Goal: Task Accomplishment & Management: Use online tool/utility

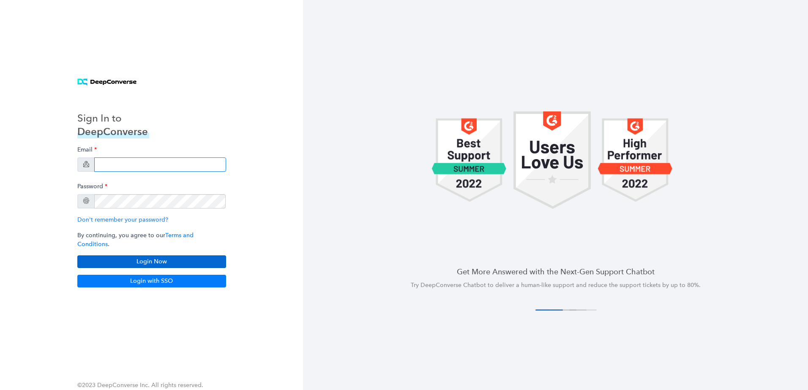
type input "[PERSON_NAME][EMAIL_ADDRESS][PERSON_NAME][DOMAIN_NAME]"
click at [174, 256] on button "Login Now" at bounding box center [151, 262] width 149 height 13
type input "mason.ely@ecredable.com"
click at [159, 263] on button "Login Now" at bounding box center [151, 262] width 149 height 13
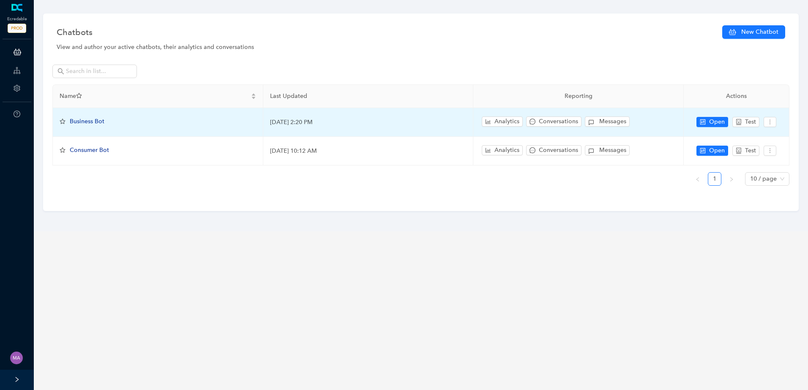
click at [101, 121] on span "Business Bot" at bounding box center [87, 121] width 35 height 7
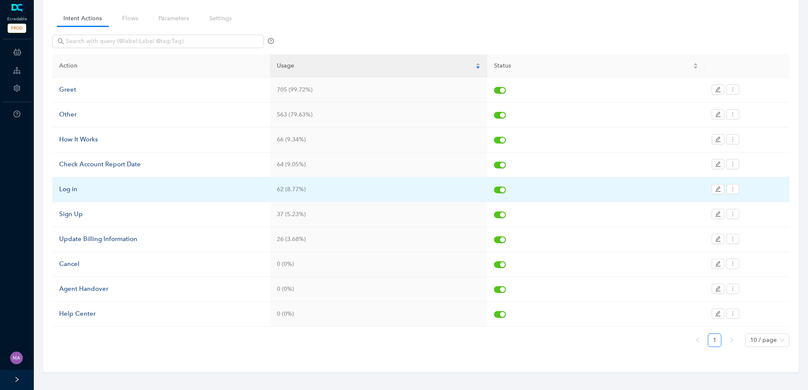
scroll to position [63, 0]
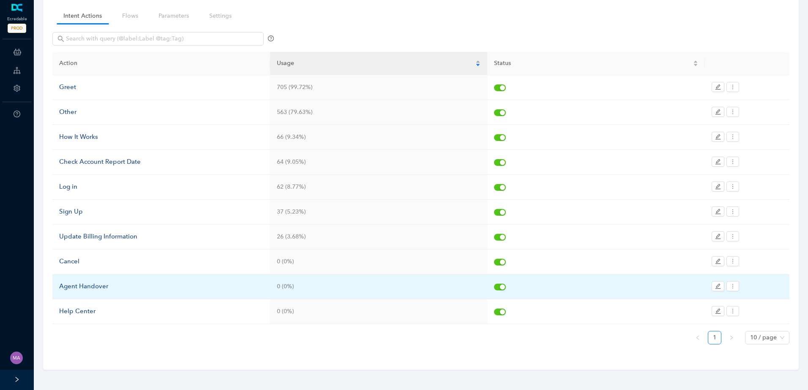
click at [101, 287] on div "Agent Handover" at bounding box center [161, 287] width 204 height 10
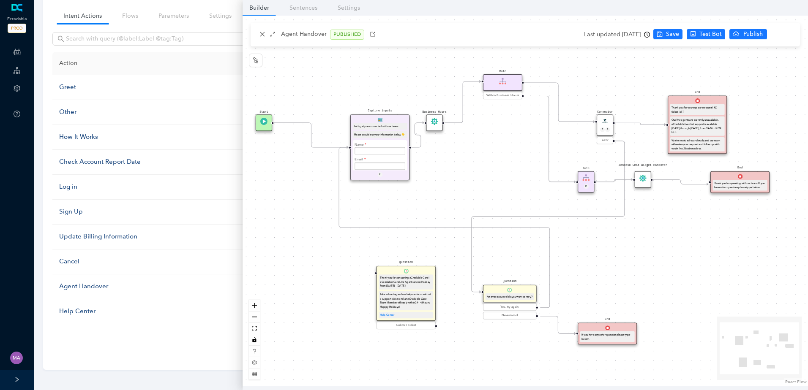
drag, startPoint x: 482, startPoint y: 161, endPoint x: 436, endPoint y: 156, distance: 46.8
click at [469, 169] on div "Start End If you have any other question please type below. Connector P E error…" at bounding box center [525, 201] width 565 height 371
click at [419, 147] on circle "Edge from e7b41dfe-3bde-c007-c096-cef069175f45 to ec9b0b58-7d9d-1907-132b-3d250…" at bounding box center [414, 146] width 9 height 9
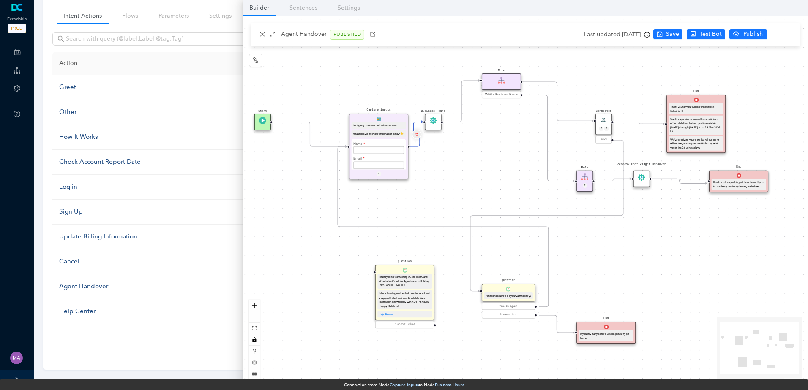
click at [416, 136] on icon "delete" at bounding box center [416, 133] width 3 height 5
click at [462, 112] on span "Yes" at bounding box center [466, 114] width 9 height 9
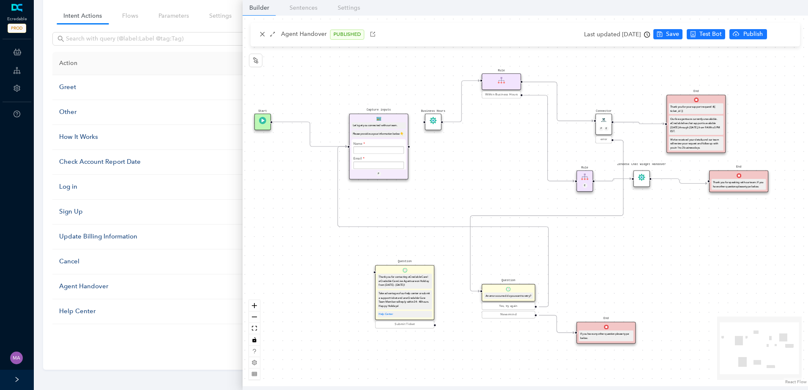
click at [640, 124] on icon "Edge from e482f140-49c1-bae9-e202-e24a98815977 to f68cb803-94d7-777c-bd66-ebef2…" at bounding box center [639, 123] width 51 height 2
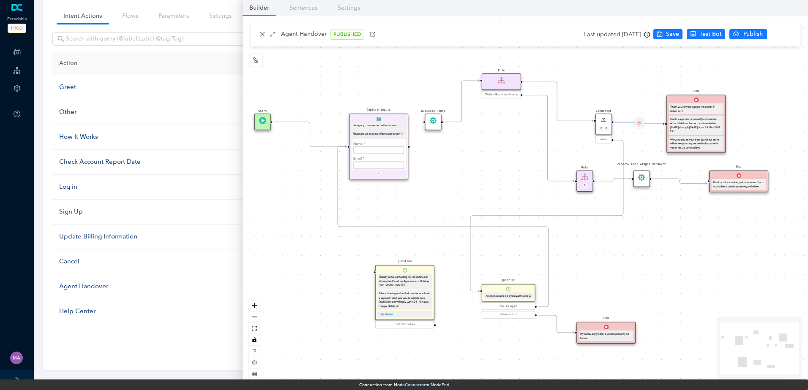
click at [644, 123] on button "Edge from e482f140-49c1-bae9-e202-e24a98815977 to f68cb803-94d7-777c-bd66-ebef2…" at bounding box center [638, 122] width 9 height 9
click at [686, 105] on span "Yes" at bounding box center [688, 102] width 9 height 9
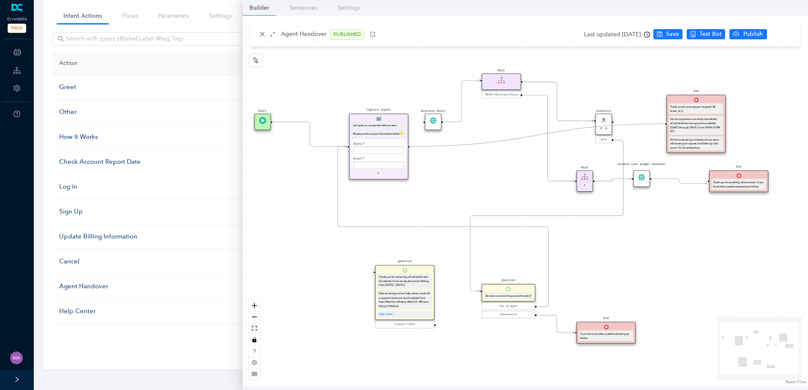
drag, startPoint x: 409, startPoint y: 147, endPoint x: 664, endPoint y: 128, distance: 255.9
click at [664, 128] on div "Start End If you have any other question please type below. Connector P E error…" at bounding box center [525, 201] width 565 height 371
click at [679, 33] on span "Save" at bounding box center [672, 34] width 13 height 9
click at [780, 38] on span "Publish" at bounding box center [785, 34] width 21 height 9
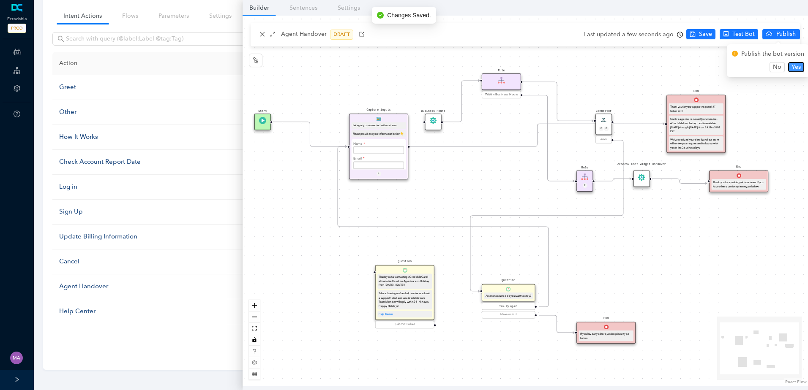
click at [792, 64] on span "Yes" at bounding box center [795, 67] width 9 height 9
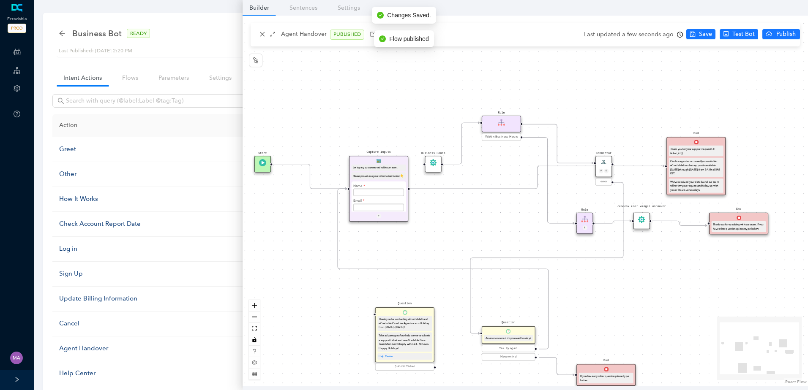
scroll to position [0, 0]
click at [61, 33] on icon "arrow-left" at bounding box center [62, 34] width 7 height 7
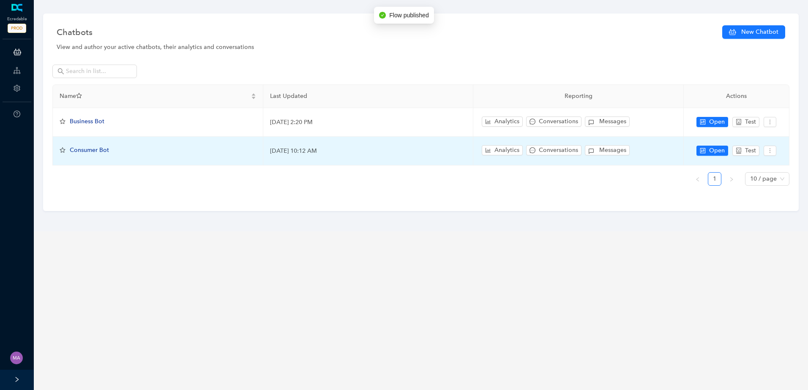
click at [80, 150] on span "Consumer Bot" at bounding box center [89, 150] width 39 height 7
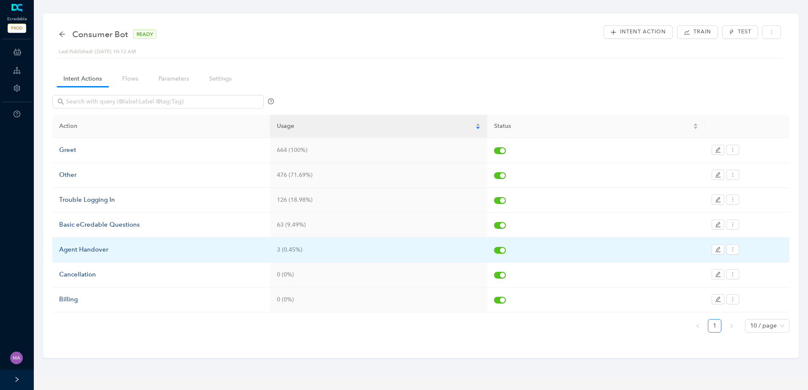
click at [79, 248] on div "Agent Handover" at bounding box center [161, 250] width 204 height 10
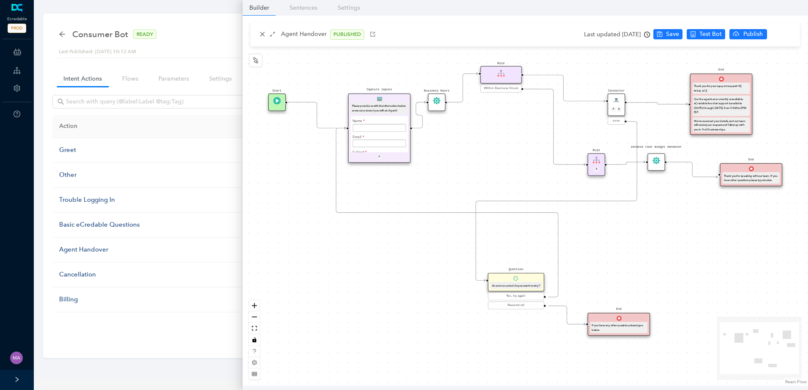
click at [421, 128] on circle "Edge from e7b41dfe-3bde-c007-c096-cef069175f45 to ec9b0b58-7d9d-1907-132b-3d250…" at bounding box center [417, 128] width 10 height 10
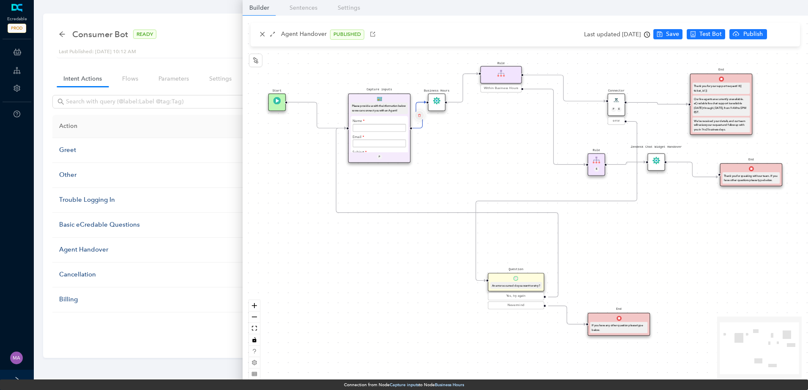
click at [417, 118] on button "Edge from e7b41dfe-3bde-c007-c096-cef069175f45 to ec9b0b58-7d9d-1907-132b-3d250…" at bounding box center [419, 115] width 10 height 10
click at [464, 94] on span "Yes" at bounding box center [468, 94] width 9 height 9
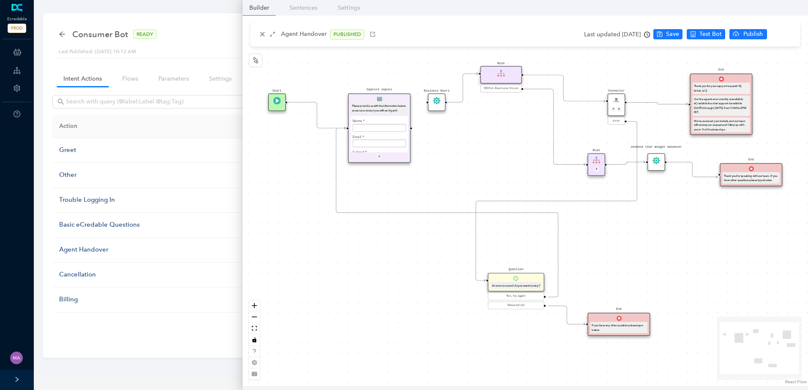
click at [640, 104] on icon "Edge from e482f140-49c1-bae9-e202-e24a98815977 to f68cb803-94d7-777c-bd66-ebef2…" at bounding box center [657, 104] width 61 height 2
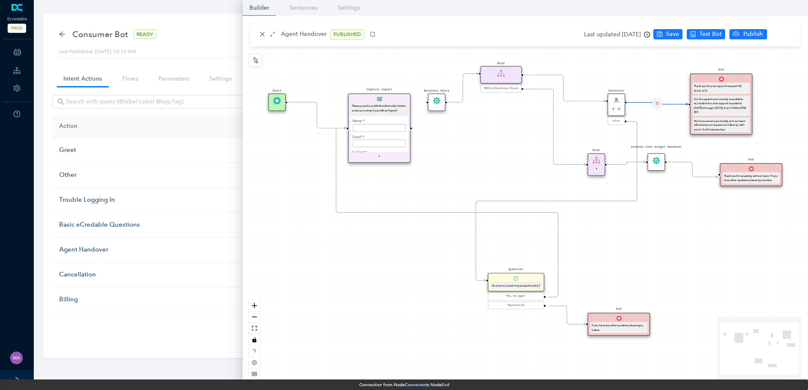
click at [654, 105] on button "Edge from e482f140-49c1-bae9-e202-e24a98815977 to f68cb803-94d7-777c-bd66-ebef2…" at bounding box center [657, 103] width 10 height 10
click at [703, 85] on span "Yes" at bounding box center [707, 83] width 9 height 9
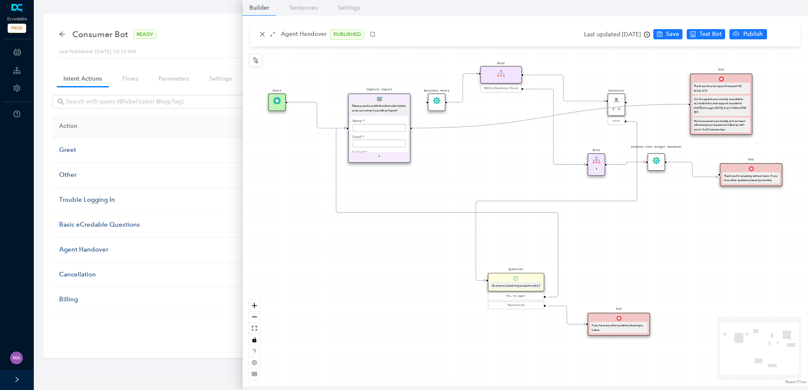
drag, startPoint x: 412, startPoint y: 128, endPoint x: 685, endPoint y: 106, distance: 274.3
click at [685, 106] on div "Start End If you have any other question please type below. Connector P E error…" at bounding box center [525, 201] width 565 height 371
click at [678, 33] on span "Save" at bounding box center [672, 34] width 13 height 9
click at [772, 34] on button "Publish" at bounding box center [781, 34] width 38 height 10
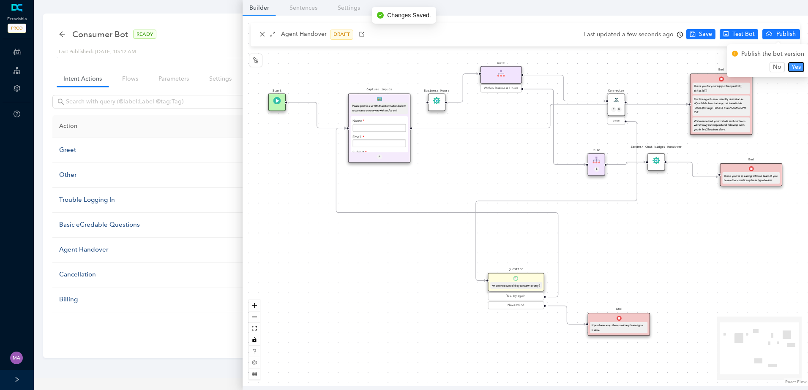
click at [794, 64] on span "Yes" at bounding box center [795, 67] width 9 height 9
click at [63, 33] on icon "arrow-left" at bounding box center [62, 34] width 7 height 7
